Goal: Task Accomplishment & Management: Manage account settings

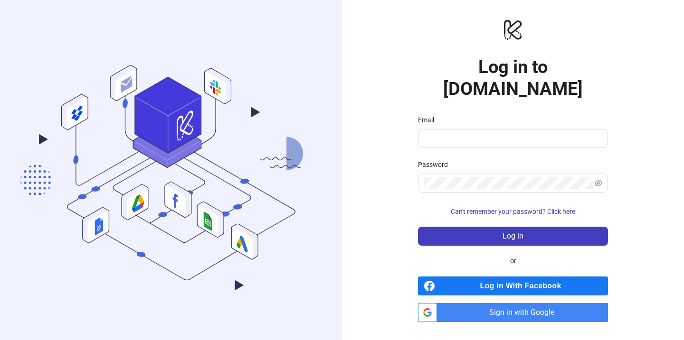
click at [484, 305] on span "Sign in with Google" at bounding box center [524, 312] width 167 height 19
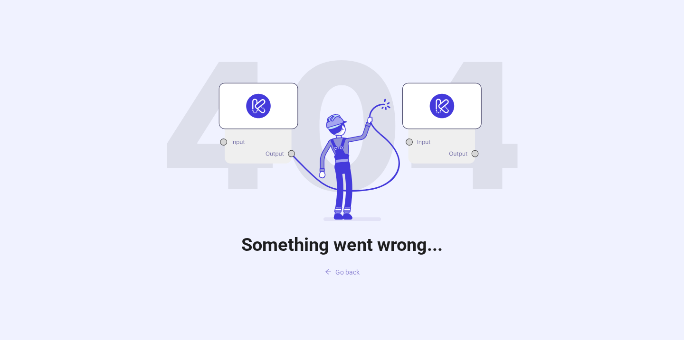
click at [346, 277] on button "Go back" at bounding box center [342, 272] width 50 height 15
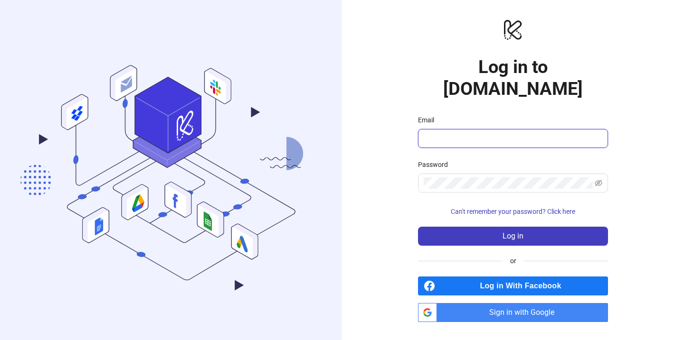
click at [477, 133] on input "Email" at bounding box center [511, 138] width 177 height 11
click at [383, 153] on div "logo/logo-mobile Log in to [DOMAIN_NAME] Email Password Can't remember your pas…" at bounding box center [513, 170] width 342 height 340
click at [485, 307] on span "Sign in with Google" at bounding box center [524, 312] width 167 height 19
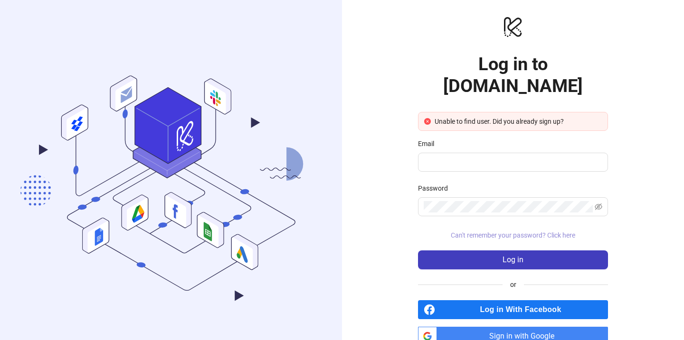
click at [479, 232] on span "Can't remember your password? Click here" at bounding box center [512, 236] width 124 height 8
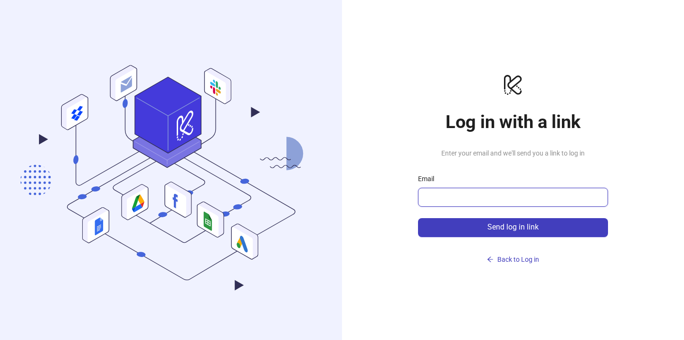
click at [478, 192] on input "Email" at bounding box center [511, 197] width 177 height 11
type input "**********"
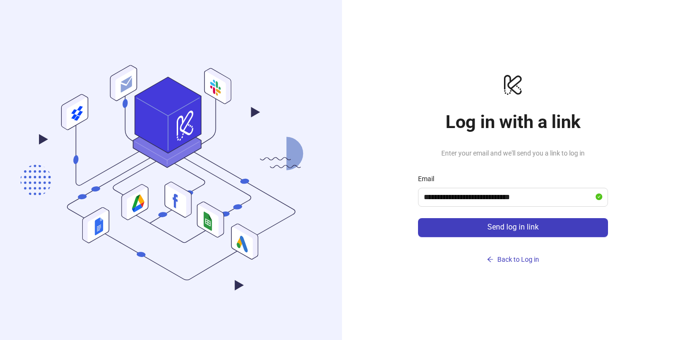
click at [468, 238] on link "Back to Log in" at bounding box center [513, 252] width 190 height 30
